Goal: Information Seeking & Learning: Learn about a topic

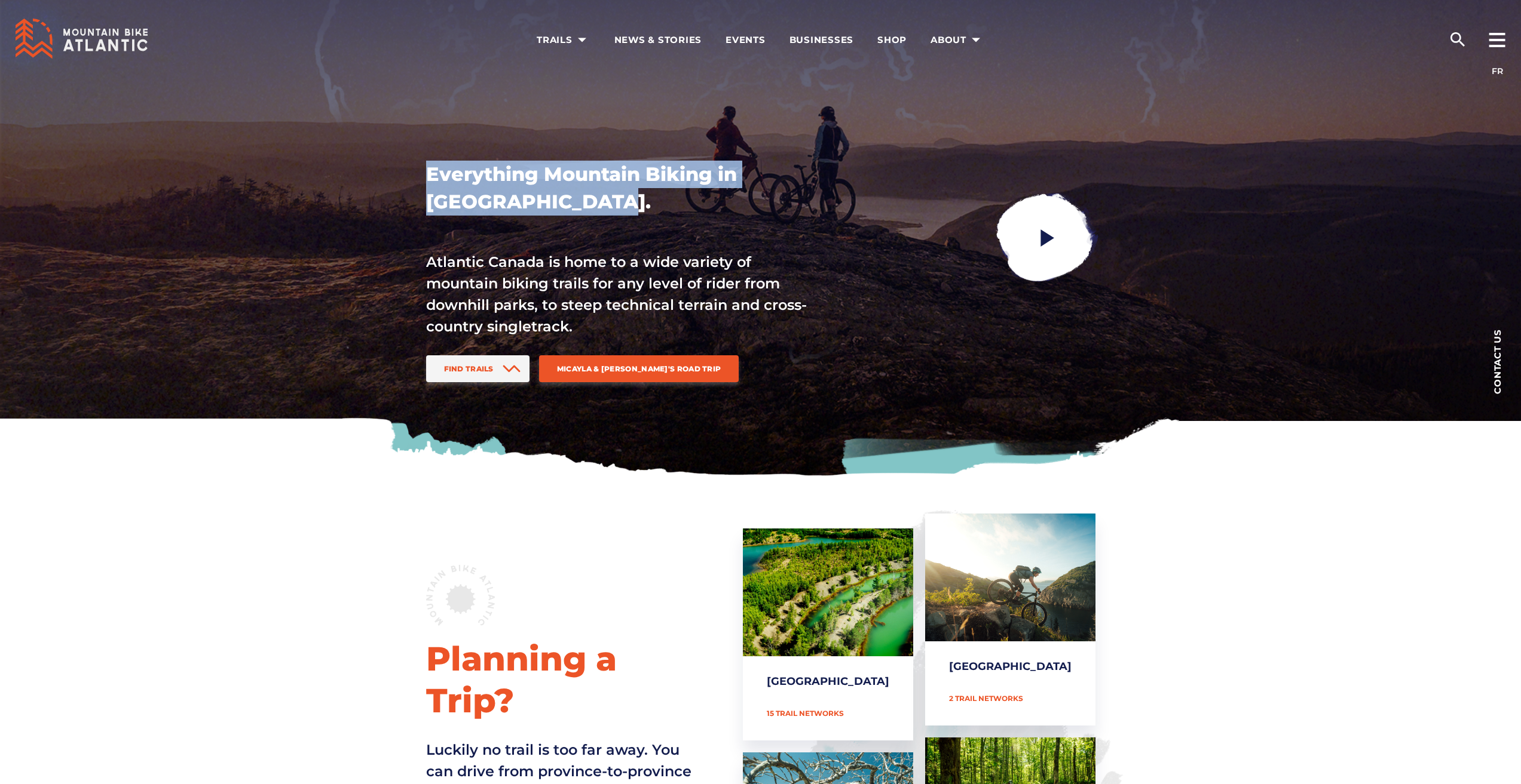
drag, startPoint x: 388, startPoint y: 175, endPoint x: 636, endPoint y: 204, distance: 249.7
click at [628, 201] on div "Everything Mountain Biking in [GEOGRAPHIC_DATA]. [GEOGRAPHIC_DATA] is home to a…" at bounding box center [760, 239] width 837 height 478
click at [637, 204] on h1 "Everything Mountain Biking in [GEOGRAPHIC_DATA]." at bounding box center [617, 188] width 382 height 55
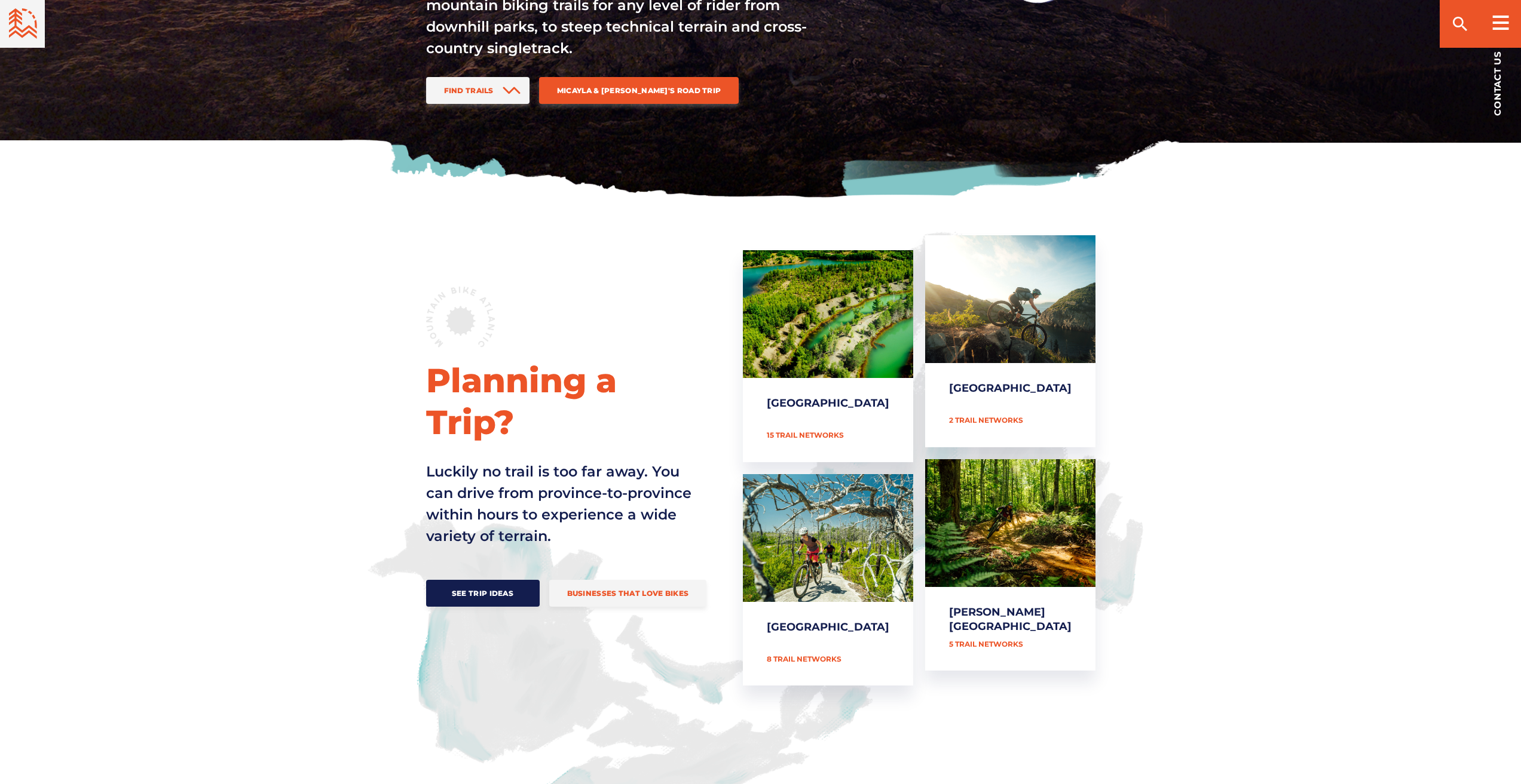
scroll to position [358, 0]
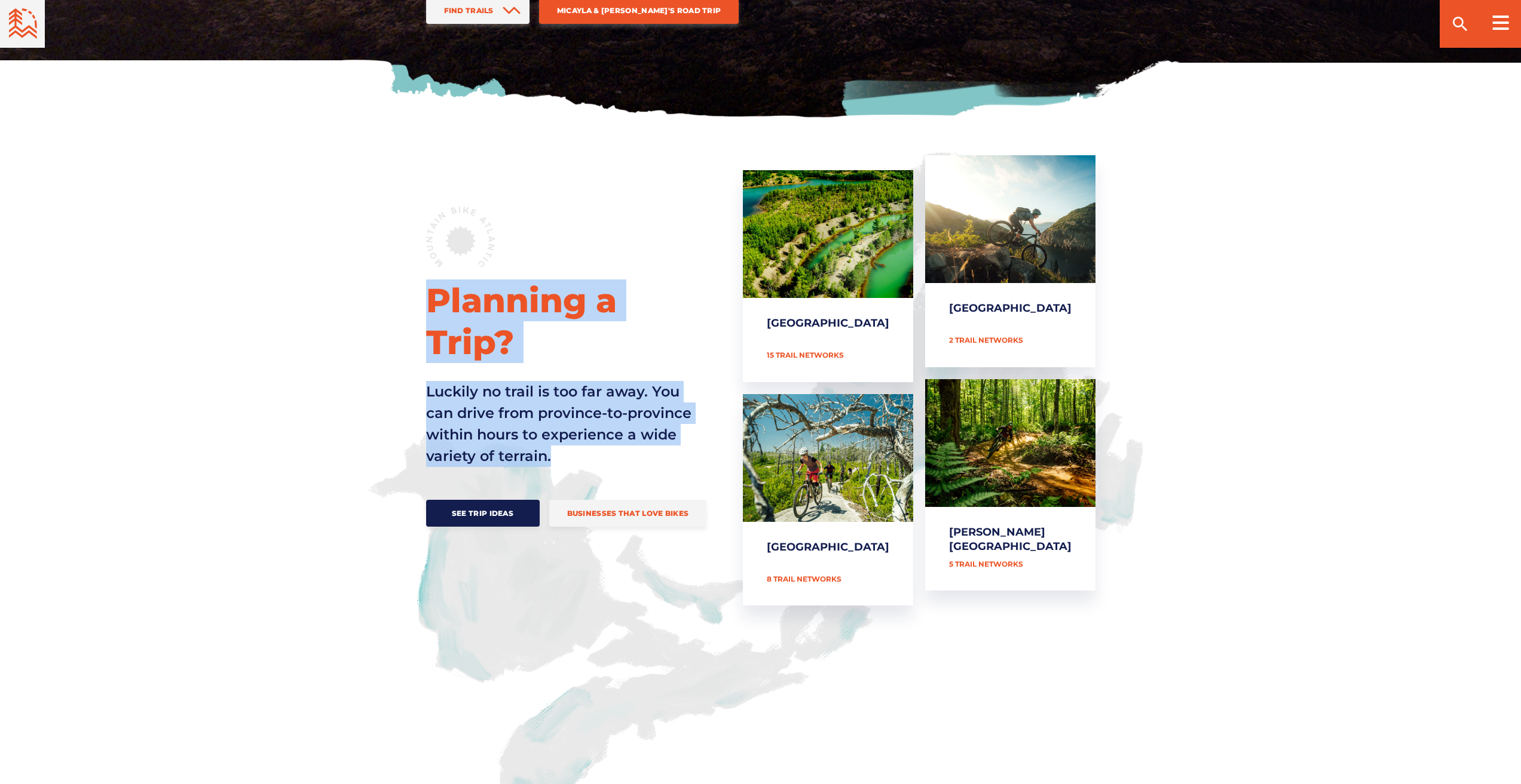
drag, startPoint x: 382, startPoint y: 307, endPoint x: 629, endPoint y: 431, distance: 276.4
click at [629, 431] on div "Planning a Trip? Luckily no trail is too far away. You can drive from province-…" at bounding box center [760, 373] width 837 height 436
click at [629, 431] on p "Luckily no trail is too far away. You can drive from province-to-province withi…" at bounding box center [563, 424] width 275 height 86
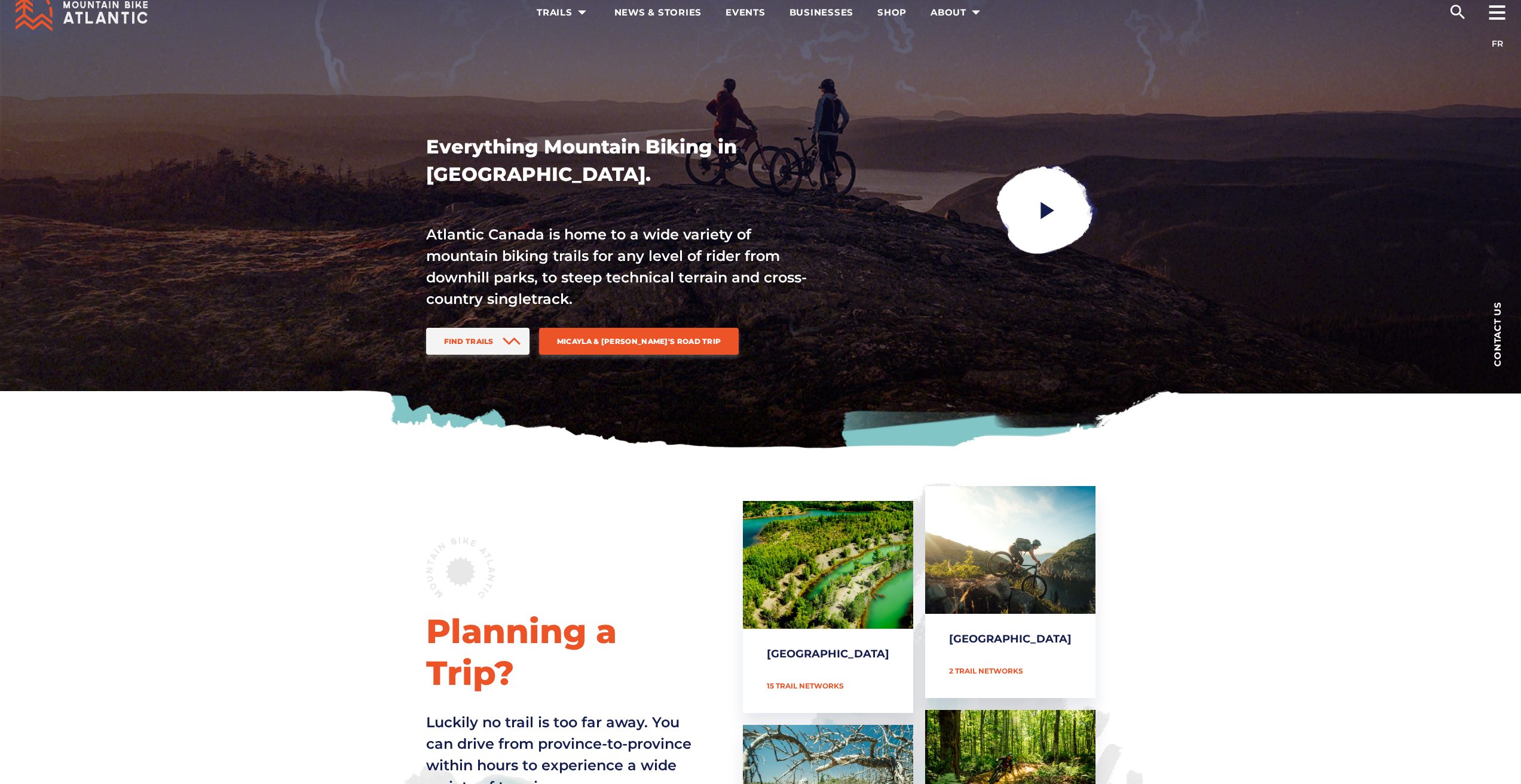
scroll to position [0, 0]
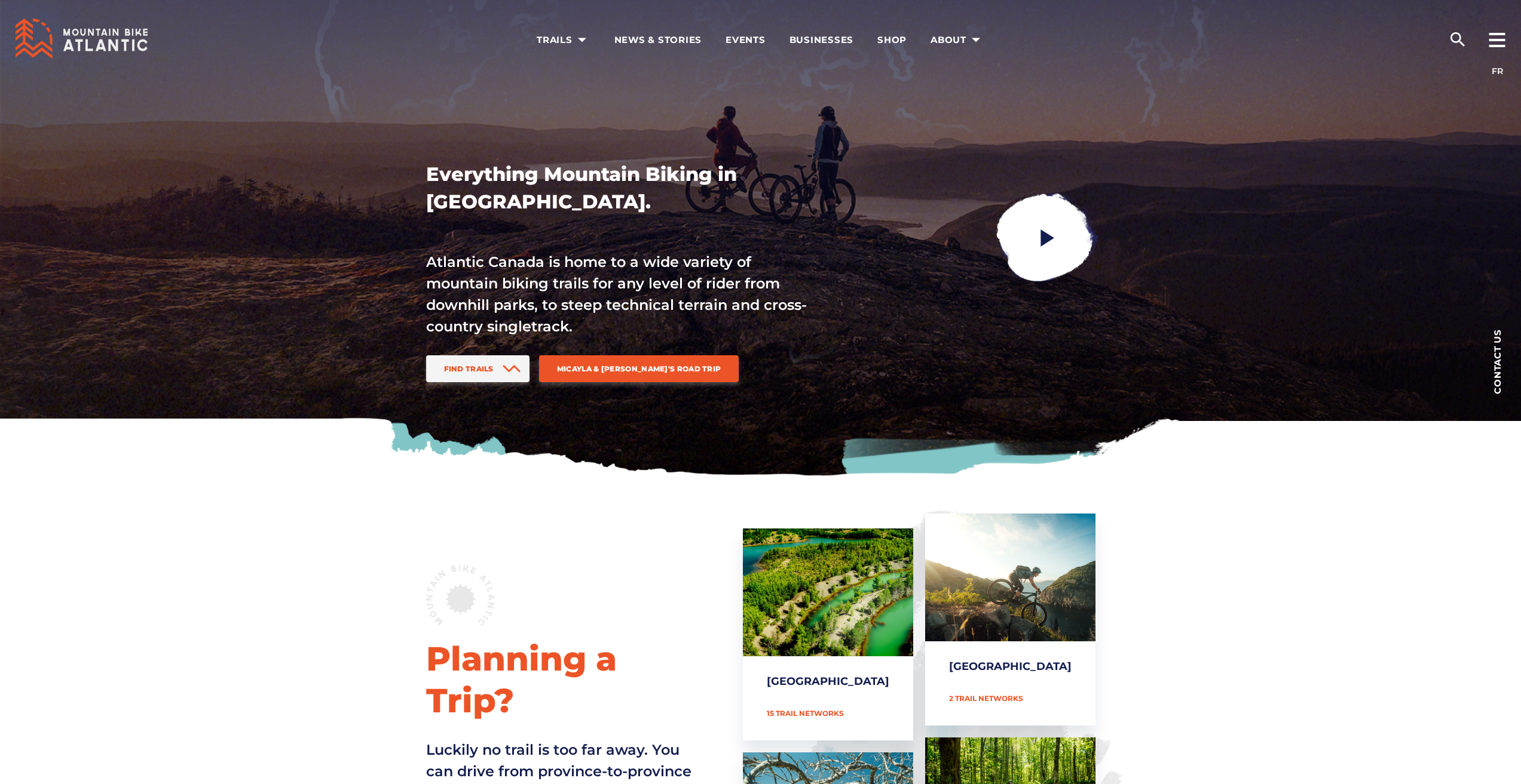
click at [379, 613] on div "Planning a Trip? Luckily no trail is too far away. You can drive from province-…" at bounding box center [760, 731] width 837 height 436
drag, startPoint x: 396, startPoint y: 667, endPoint x: 520, endPoint y: 717, distance: 133.7
click at [519, 714] on div "Planning a Trip? Luckily no trail is too far away. You can drive from province-…" at bounding box center [760, 731] width 837 height 436
click at [523, 739] on p "Luckily no trail is too far away. You can drive from province-to-province withi…" at bounding box center [563, 782] width 275 height 86
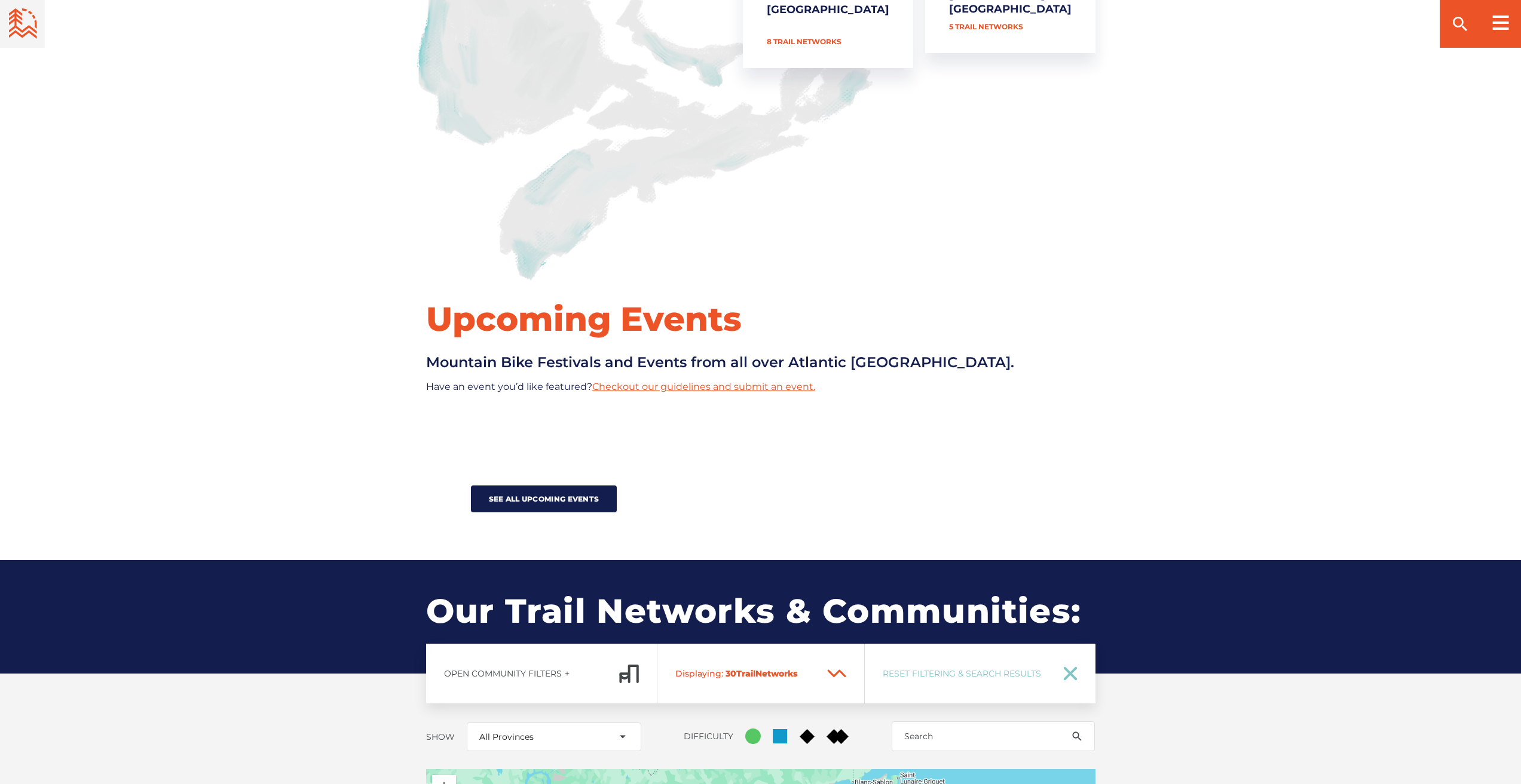
scroll to position [956, 0]
